Goal: Register for event/course

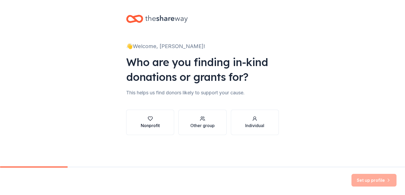
click at [155, 127] on div "Nonprofit" at bounding box center [150, 126] width 19 height 6
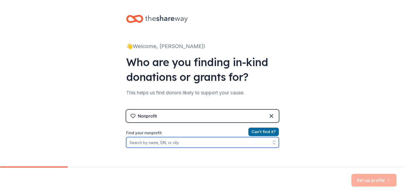
click at [156, 142] on input "Find your nonprofit" at bounding box center [202, 142] width 153 height 11
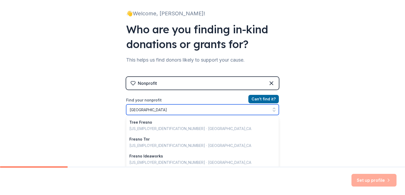
scroll to position [33, 0]
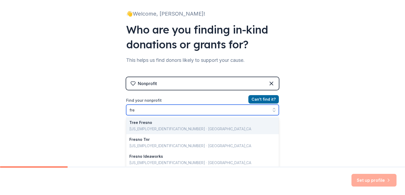
type input "fr"
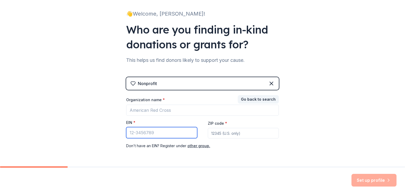
click at [152, 136] on input "EIN *" at bounding box center [161, 132] width 71 height 11
type input "[US_EMPLOYER_IDENTIFICATION_NUMBER]"
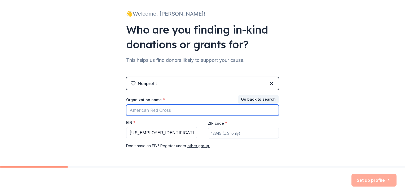
click at [160, 108] on input "Organization name *" at bounding box center [202, 110] width 153 height 11
type input "[GEOGRAPHIC_DATA]"
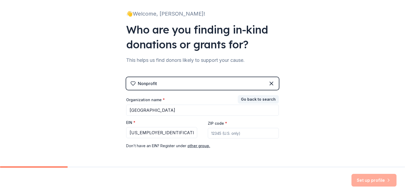
click at [217, 136] on input "ZIP code *" at bounding box center [243, 133] width 71 height 11
type input "93741"
click at [358, 177] on button "Set up profile" at bounding box center [373, 180] width 45 height 13
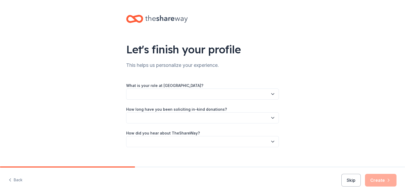
click at [243, 95] on button "button" at bounding box center [202, 94] width 153 height 11
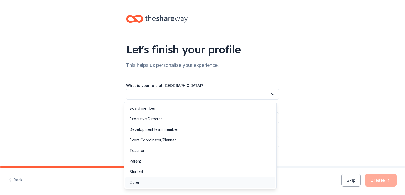
click at [202, 179] on div "Other" at bounding box center [200, 182] width 150 height 11
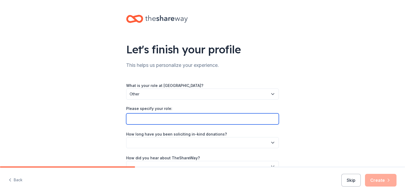
click at [207, 117] on input "Please specify your role:" at bounding box center [202, 119] width 153 height 11
type input "Student Aide"
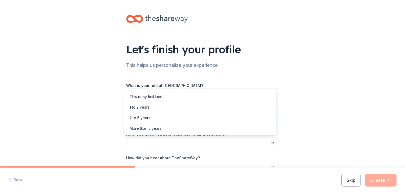
click at [201, 143] on button "button" at bounding box center [202, 142] width 153 height 11
click at [199, 98] on div "This is my first time!" at bounding box center [200, 97] width 150 height 11
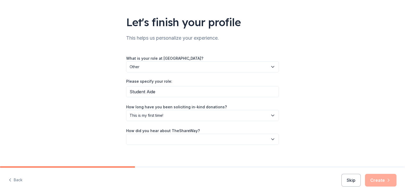
scroll to position [31, 0]
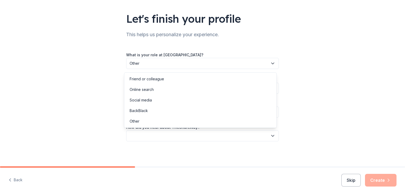
click at [265, 136] on button "button" at bounding box center [202, 136] width 153 height 11
click at [256, 89] on div "Online search" at bounding box center [200, 89] width 150 height 11
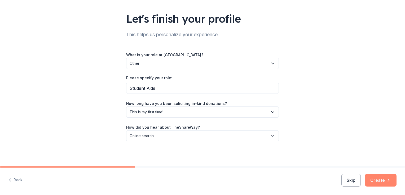
click at [380, 182] on button "Create" at bounding box center [381, 180] width 32 height 13
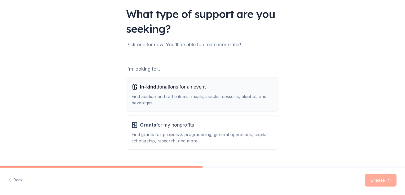
scroll to position [47, 0]
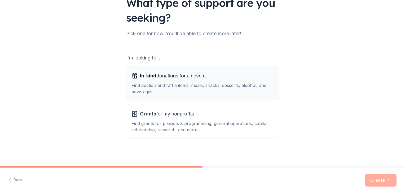
click at [237, 88] on div "Find auction and raffle items, meals, snacks, desserts, alcohol, and beverages." at bounding box center [202, 88] width 142 height 13
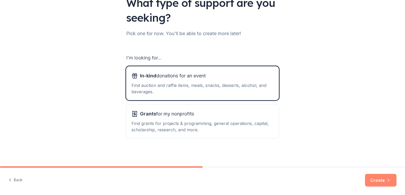
click at [373, 181] on button "Create" at bounding box center [381, 180] width 32 height 13
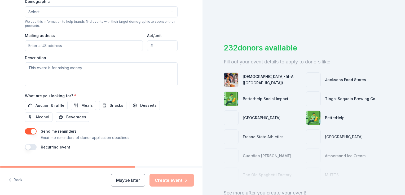
scroll to position [185, 0]
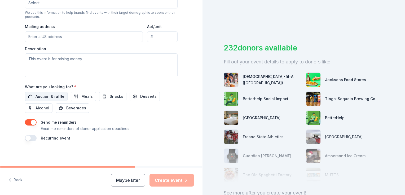
click at [47, 97] on span "Auction & raffle" at bounding box center [49, 96] width 29 height 6
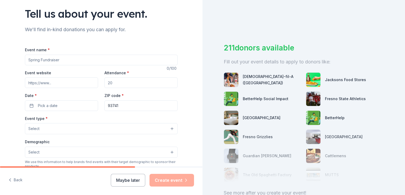
scroll to position [35, 0]
click at [74, 63] on input "Event name *" at bounding box center [101, 61] width 153 height 11
click at [113, 82] on input "Attendance *" at bounding box center [140, 83] width 73 height 11
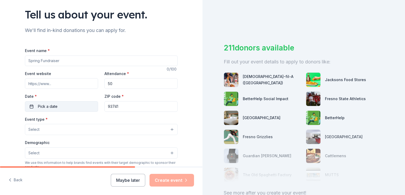
type input "50"
click at [41, 106] on span "Pick a date" at bounding box center [48, 107] width 20 height 6
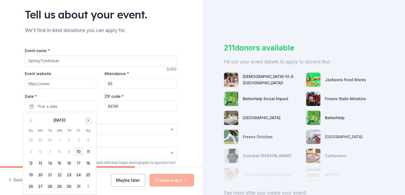
click at [88, 119] on button "Go to next month" at bounding box center [87, 120] width 7 height 7
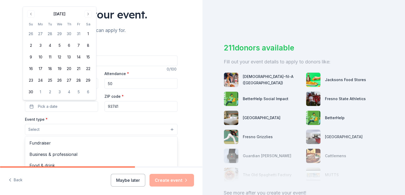
click at [36, 129] on span "Select" at bounding box center [33, 130] width 11 height 6
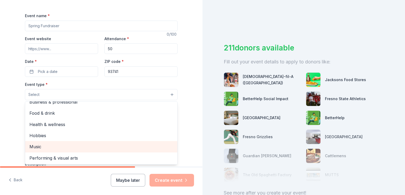
scroll to position [0, 0]
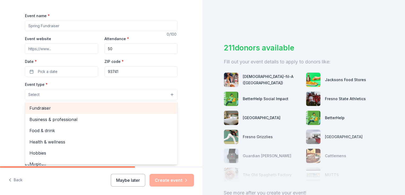
click at [61, 108] on span "Fundraiser" at bounding box center [101, 108] width 144 height 7
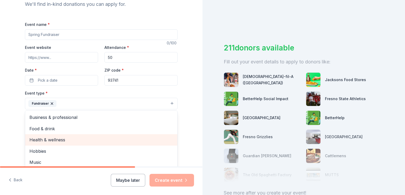
scroll to position [61, 0]
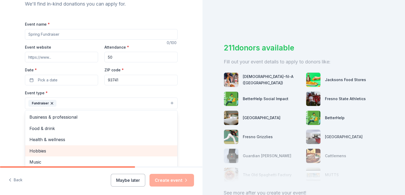
click at [43, 152] on span "Hobbies" at bounding box center [101, 151] width 144 height 7
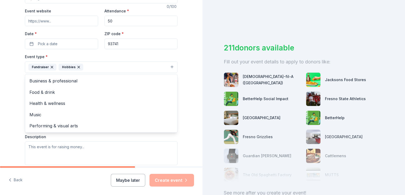
scroll to position [98, 0]
click at [35, 149] on div "Event type * Fundraiser Hobbies Business & professional Food & drink Health & w…" at bounding box center [101, 109] width 153 height 112
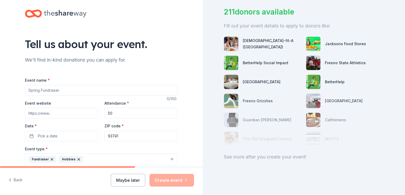
scroll to position [0, 0]
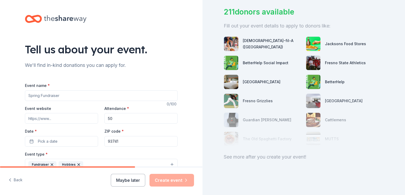
click at [264, 153] on div "See more after you create your event!" at bounding box center [304, 157] width 160 height 8
